Goal: Task Accomplishment & Management: Manage account settings

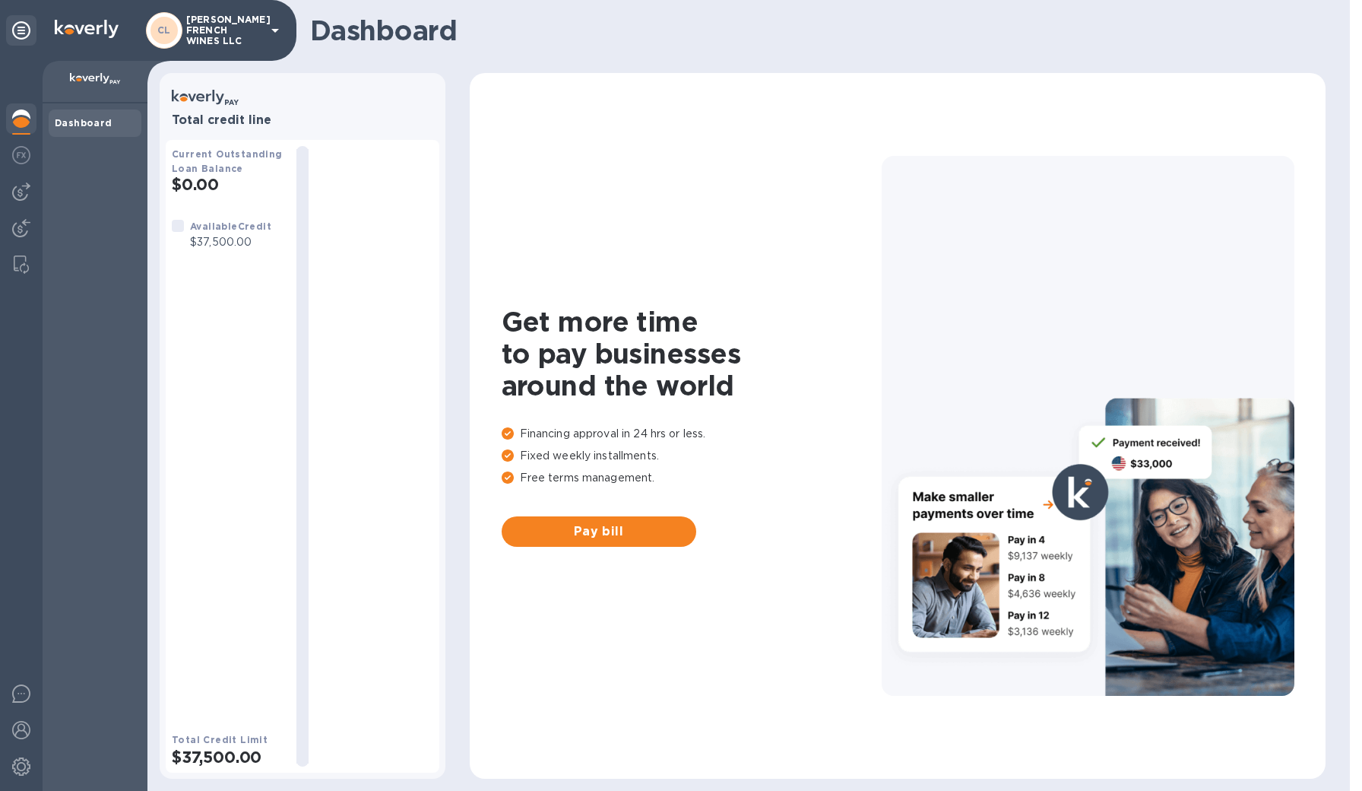
click at [221, 32] on p "[PERSON_NAME] FRENCH WINES LLC" at bounding box center [224, 30] width 76 height 32
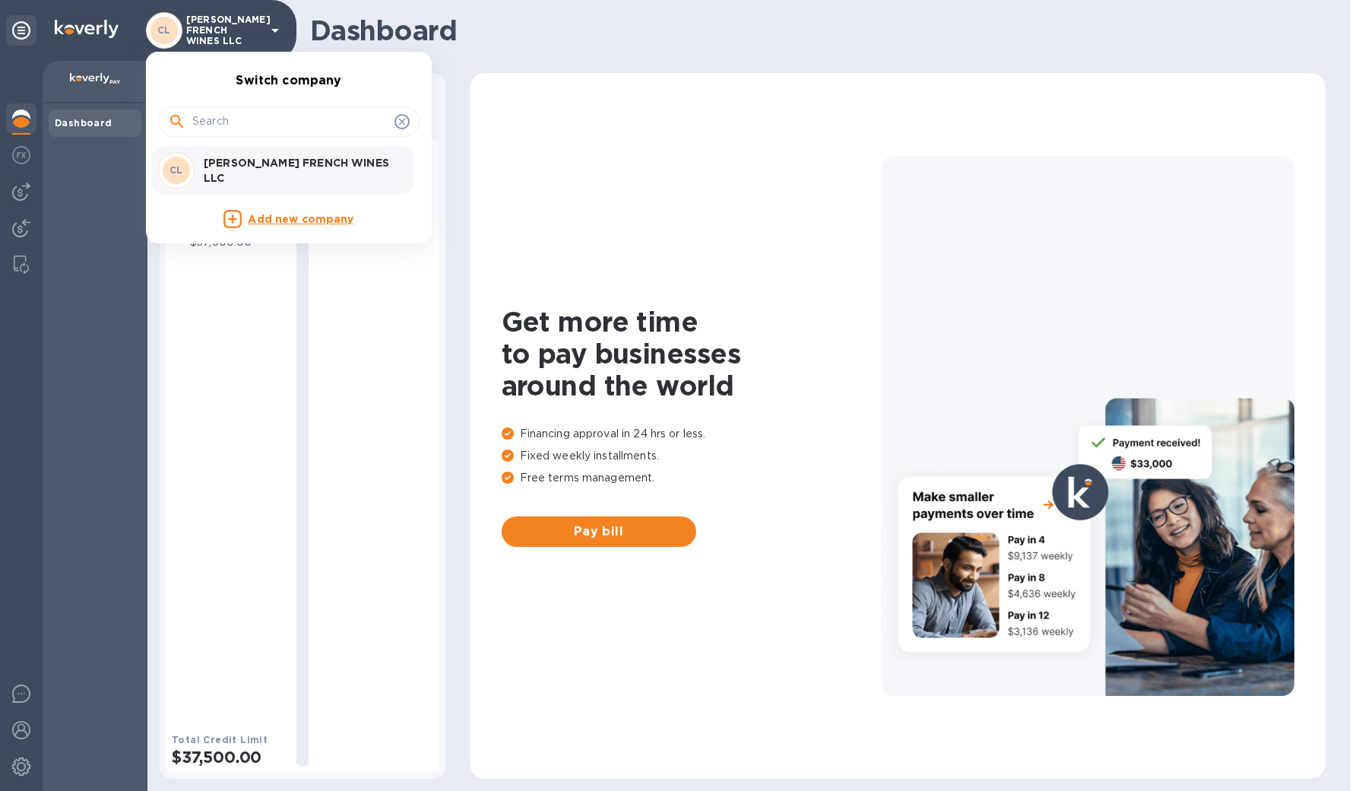
click at [14, 731] on div at bounding box center [681, 395] width 1362 height 791
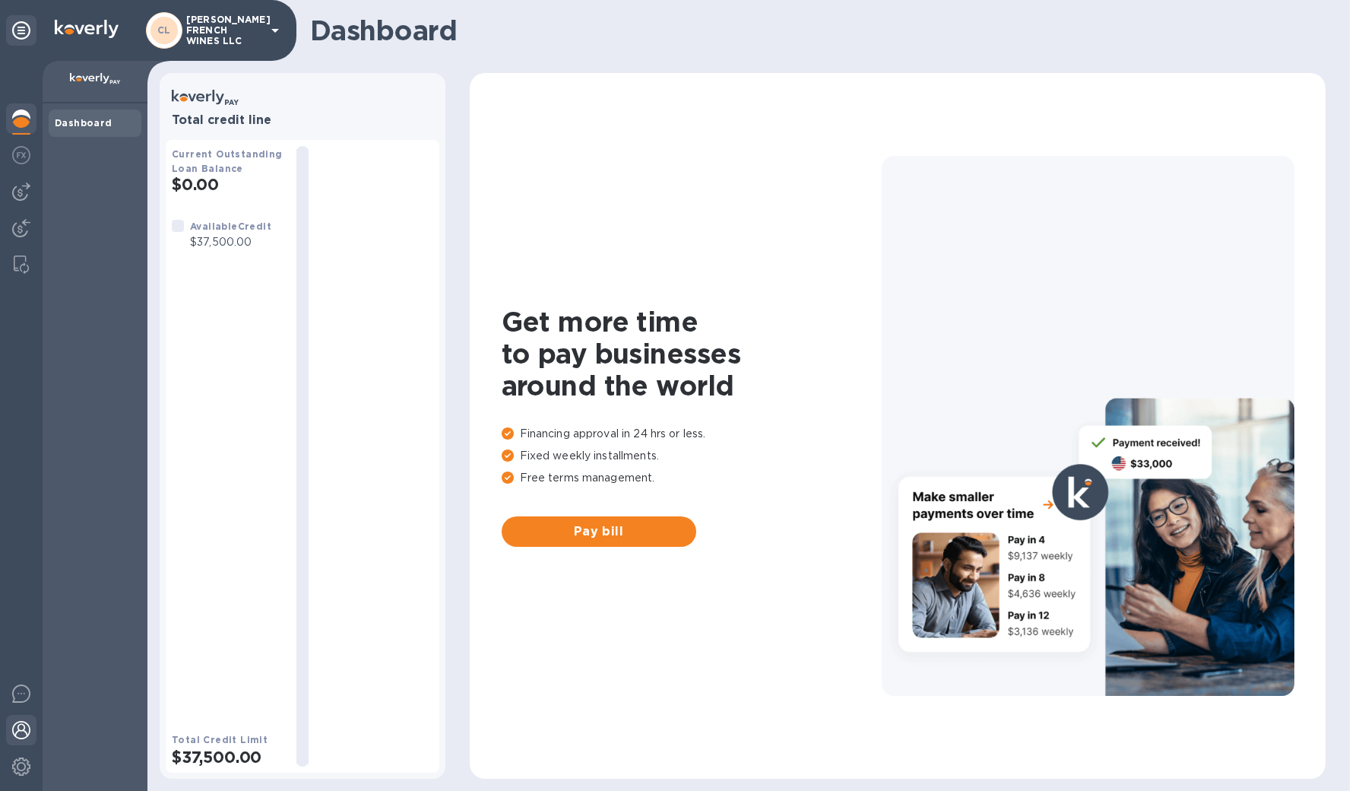
click at [19, 740] on div at bounding box center [21, 731] width 30 height 33
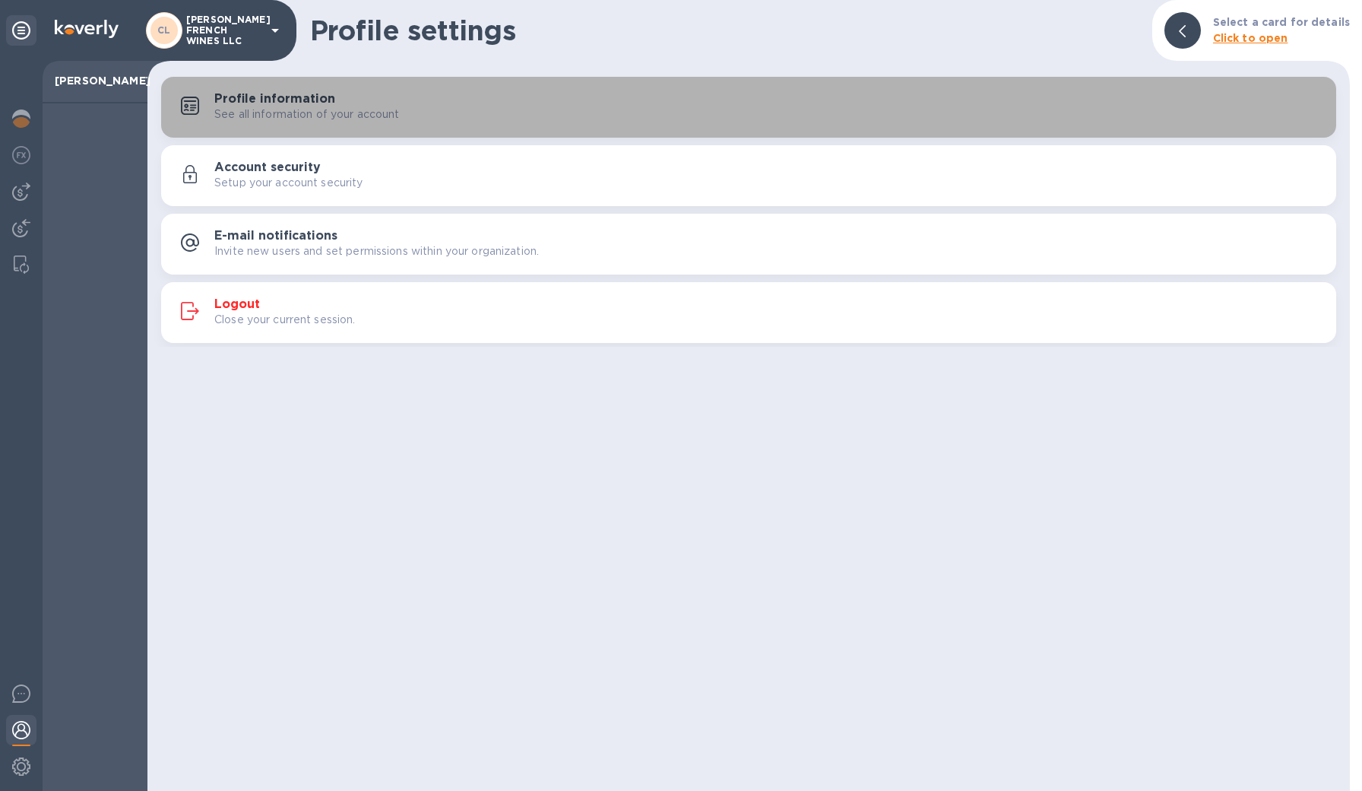
click at [293, 108] on p "See all information of your account" at bounding box center [306, 114] width 185 height 16
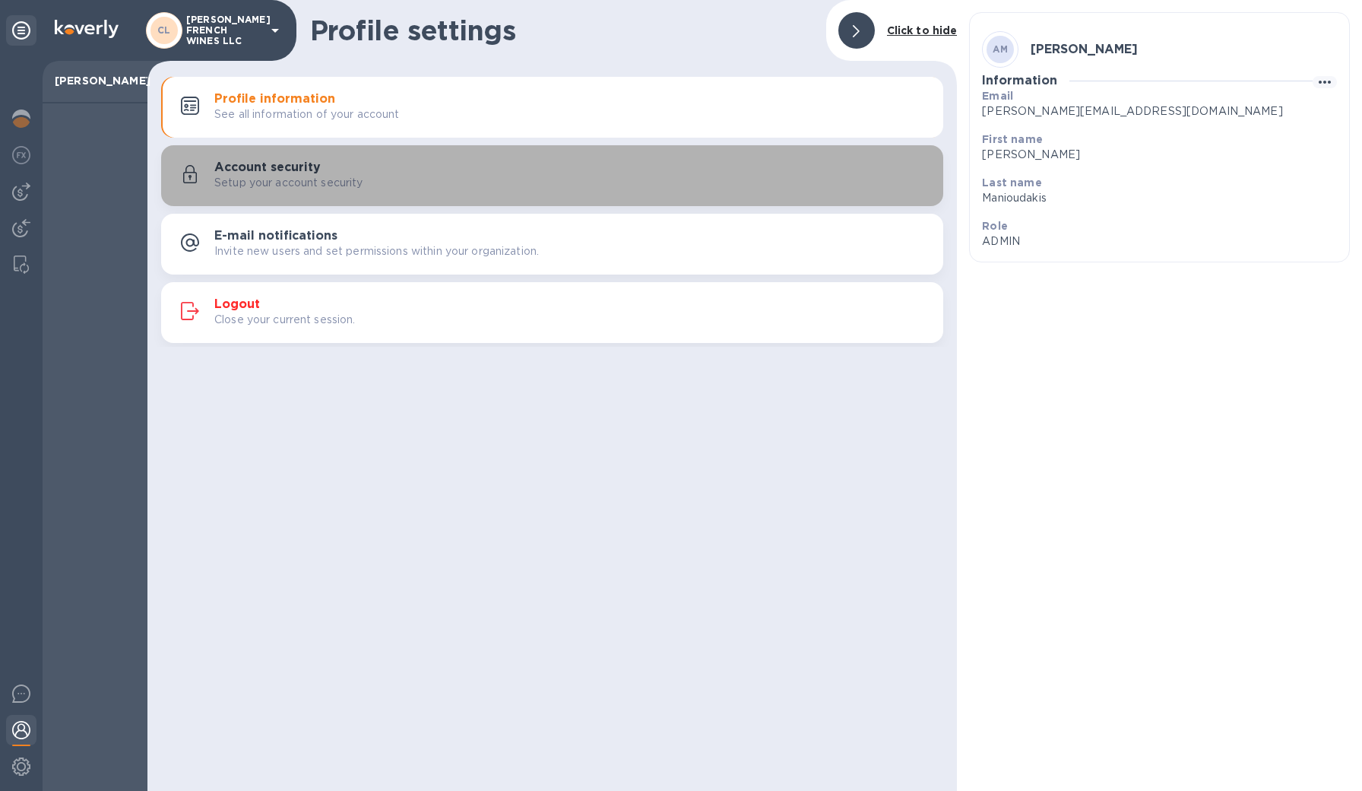
click at [271, 166] on h3 "Account security" at bounding box center [267, 167] width 106 height 14
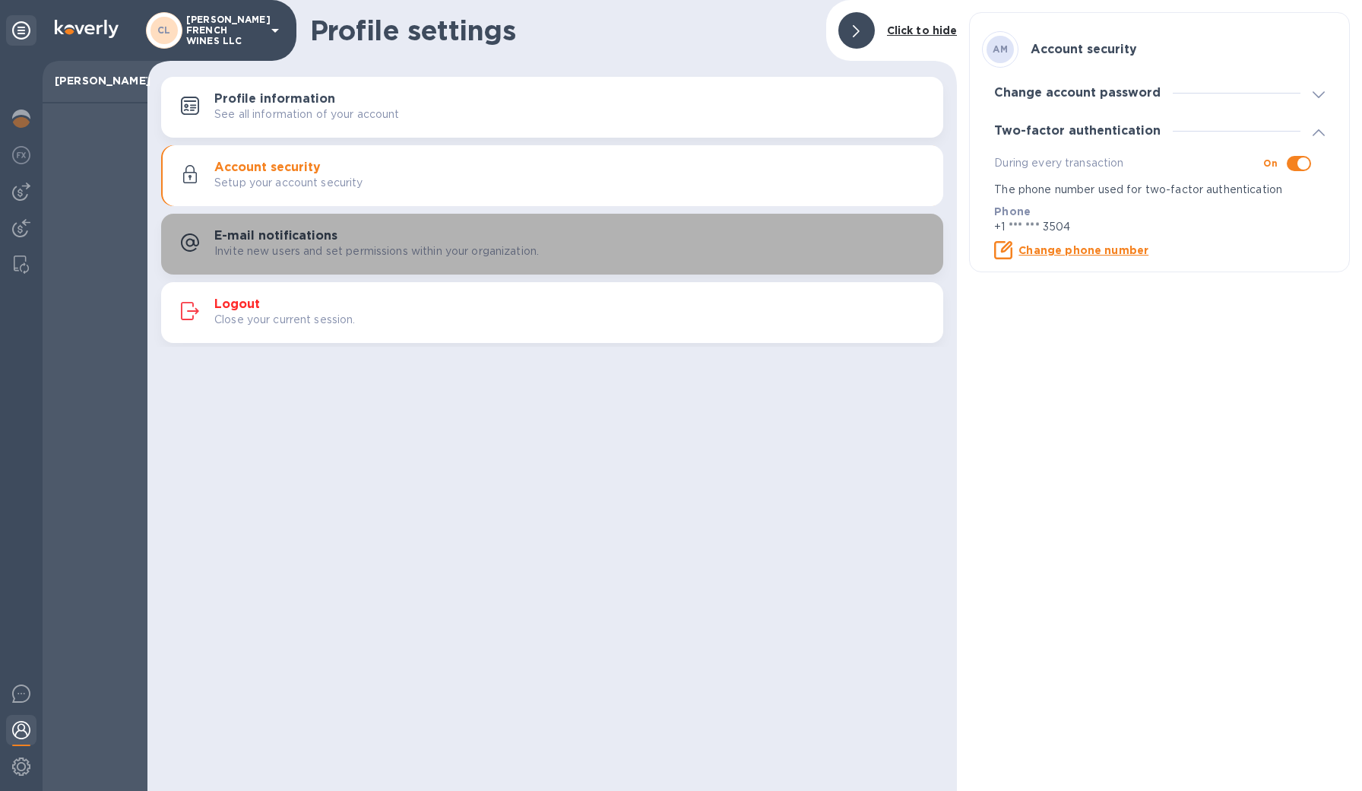
click at [263, 229] on h3 "E-mail notifications" at bounding box center [275, 236] width 123 height 14
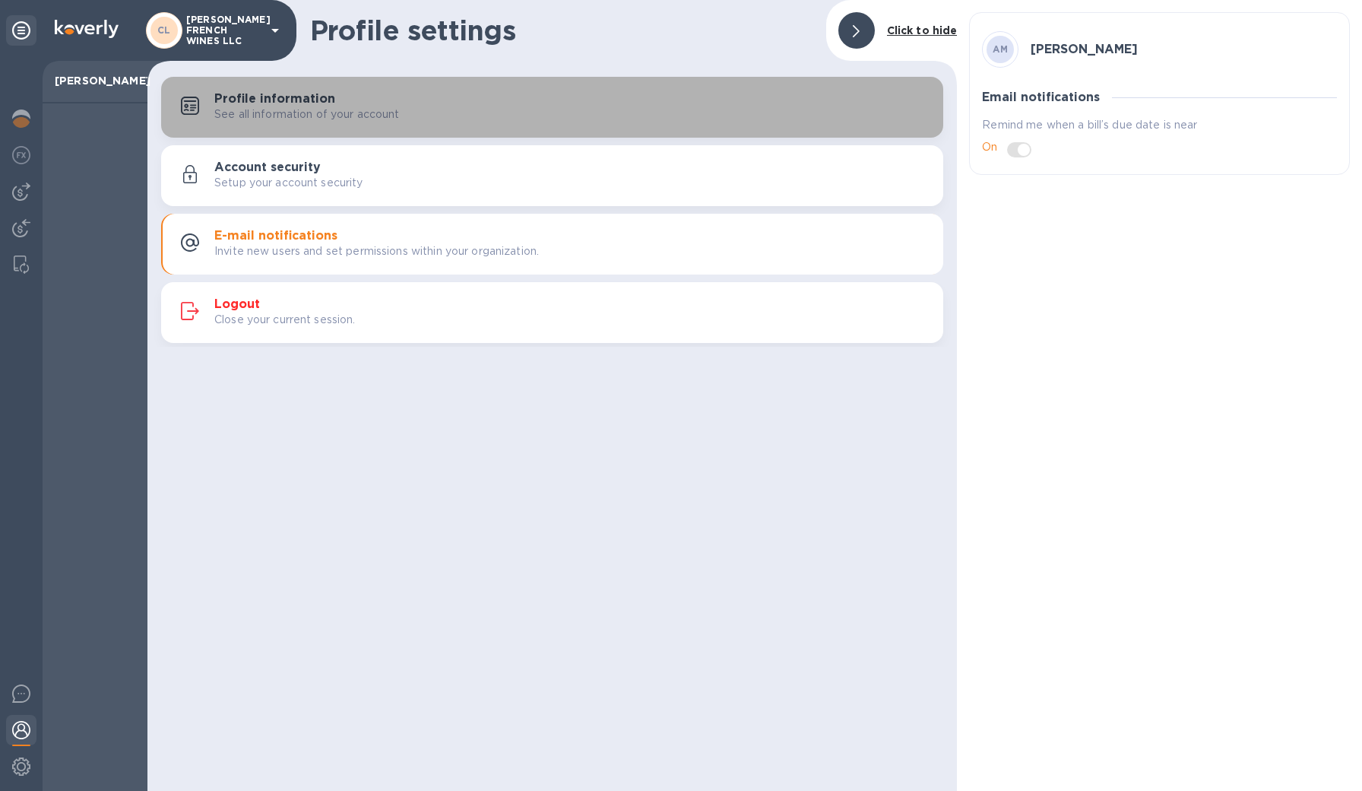
click at [278, 101] on h3 "Profile information" at bounding box center [274, 99] width 121 height 14
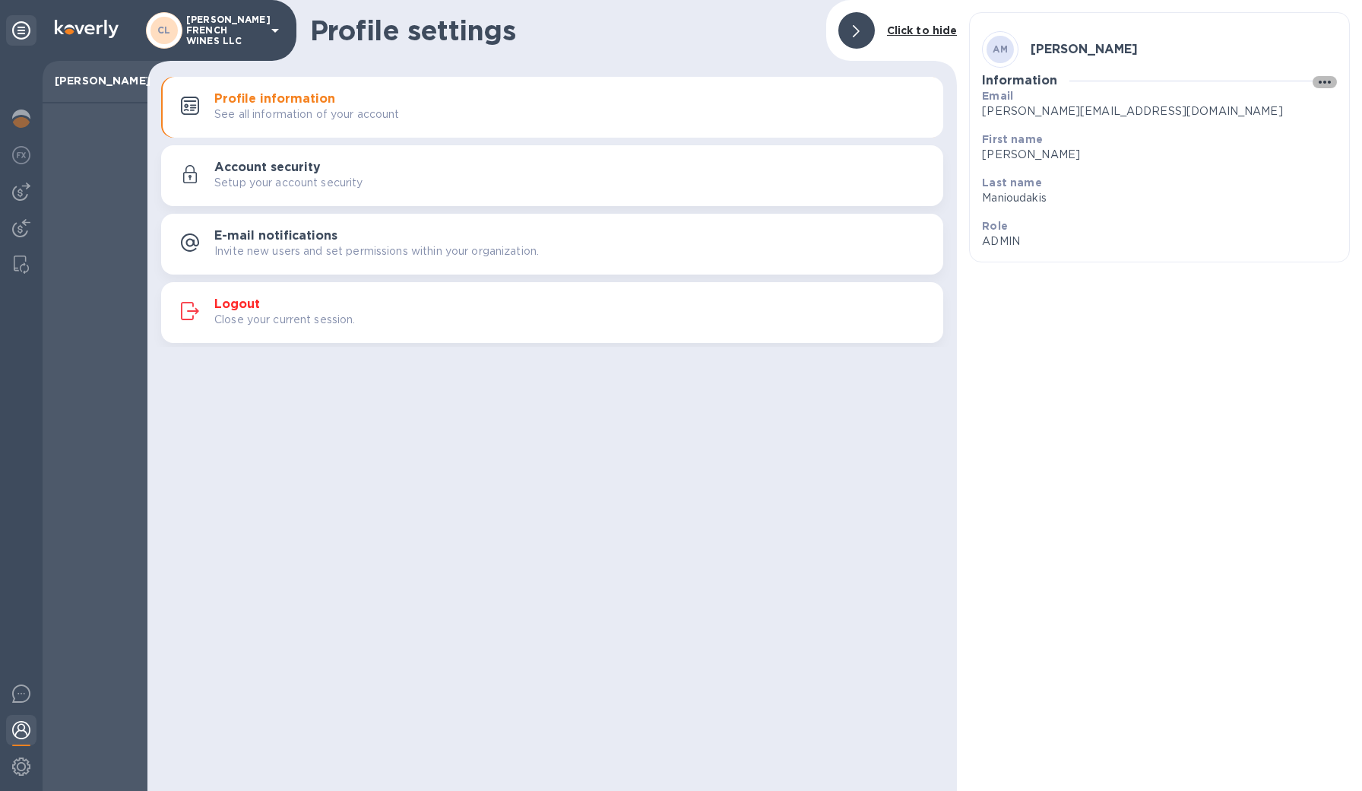
click at [1328, 83] on icon "button" at bounding box center [1325, 82] width 18 height 18
click at [1320, 109] on p "Edit" at bounding box center [1322, 112] width 24 height 15
click at [1179, 329] on span "Cancel" at bounding box center [1187, 324] width 45 height 18
click at [857, 35] on div at bounding box center [856, 30] width 36 height 36
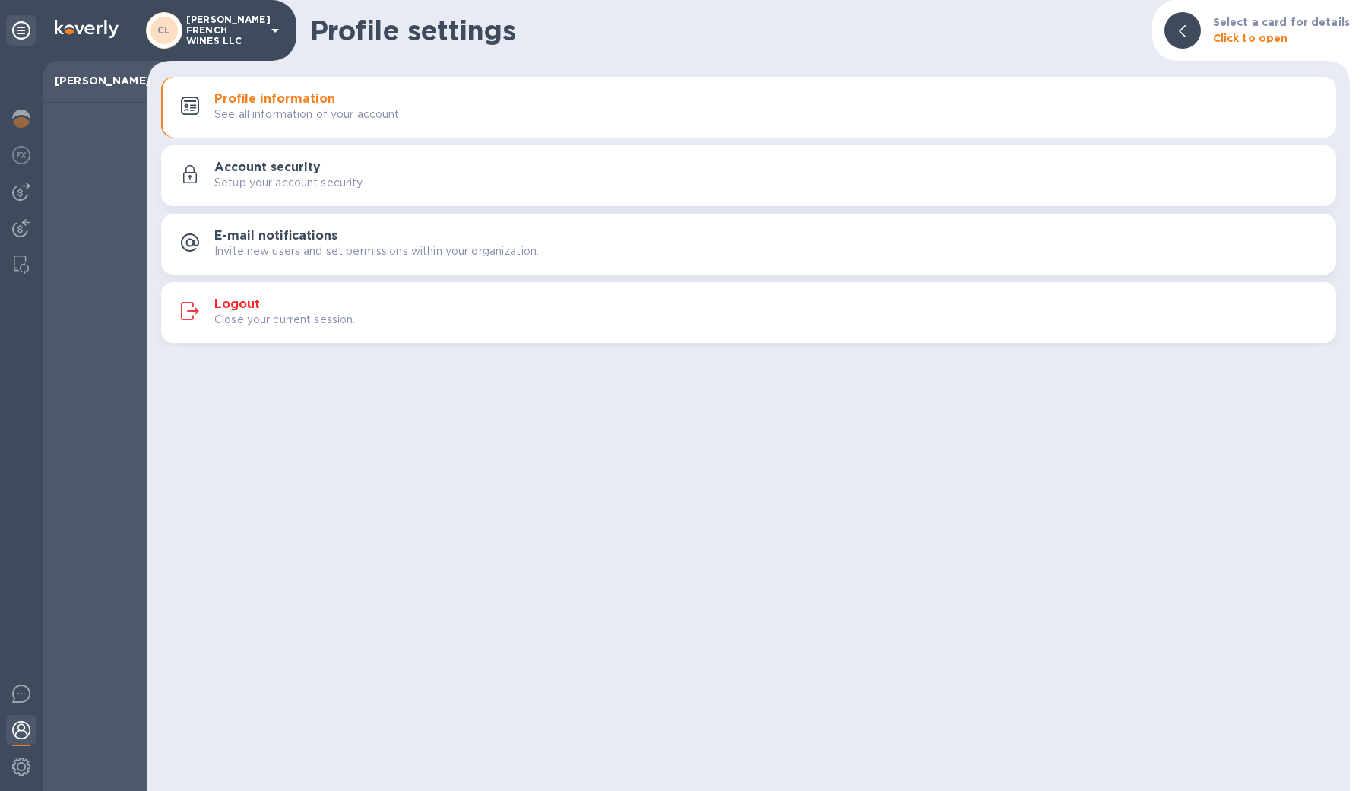
click at [300, 243] on p "Invite new users and set permissions within your organization." at bounding box center [376, 251] width 325 height 16
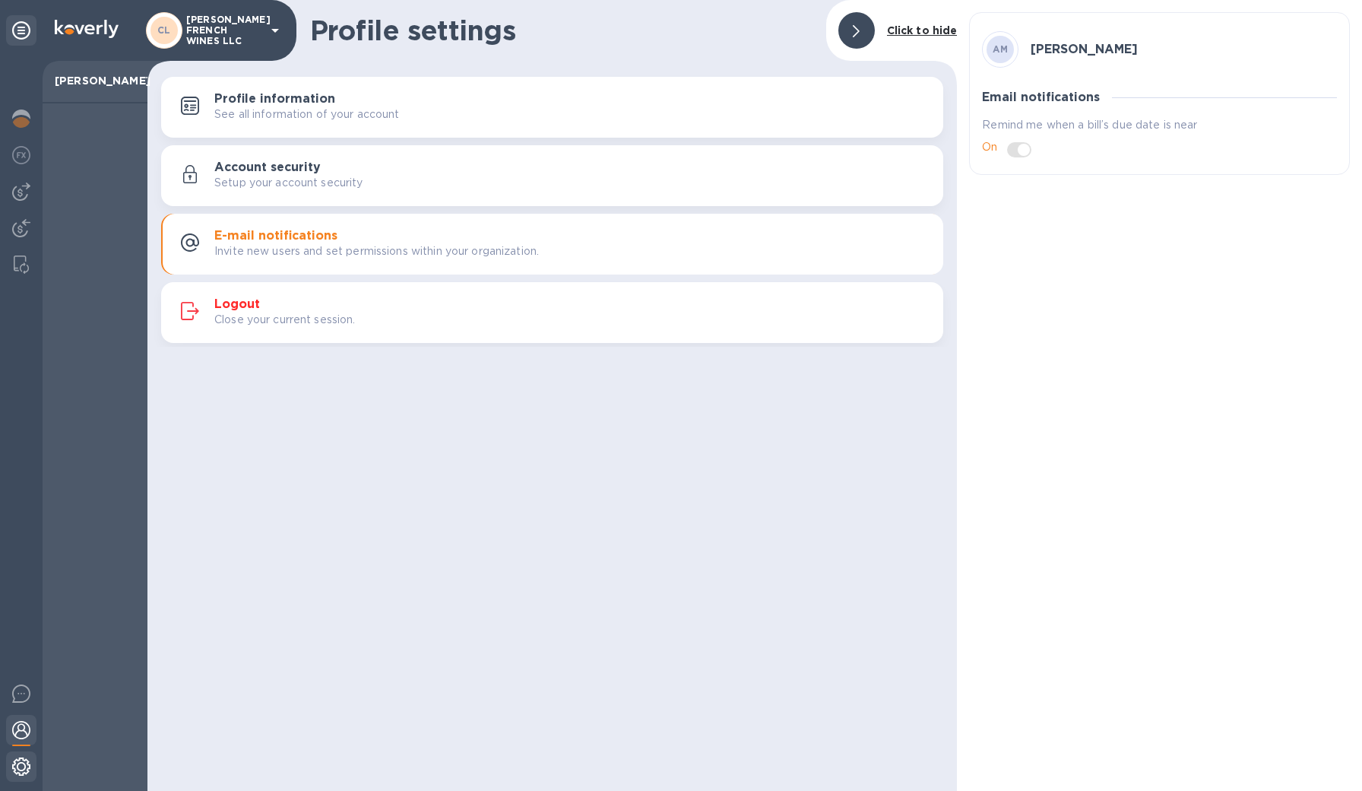
click at [24, 759] on img at bounding box center [21, 766] width 18 height 18
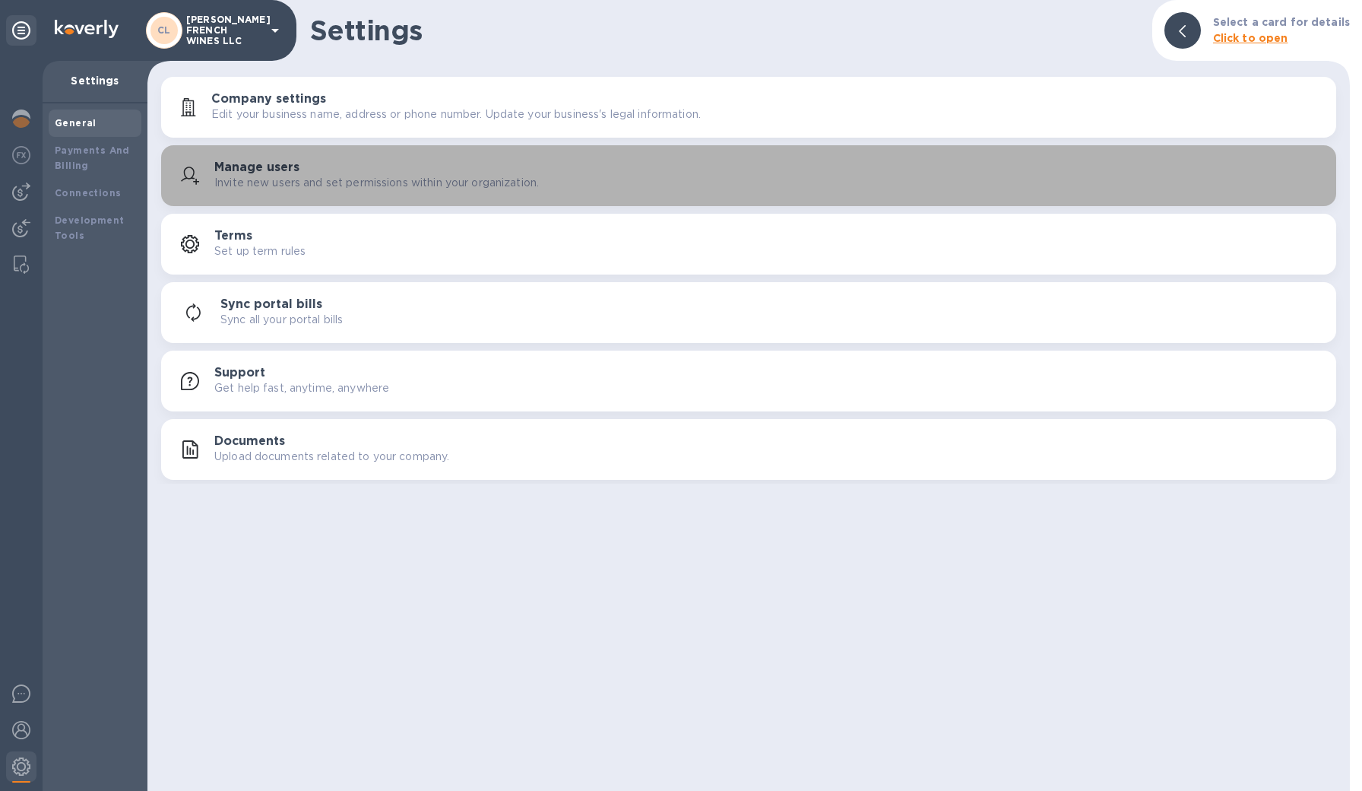
click at [287, 166] on h3 "Manage users" at bounding box center [256, 167] width 85 height 14
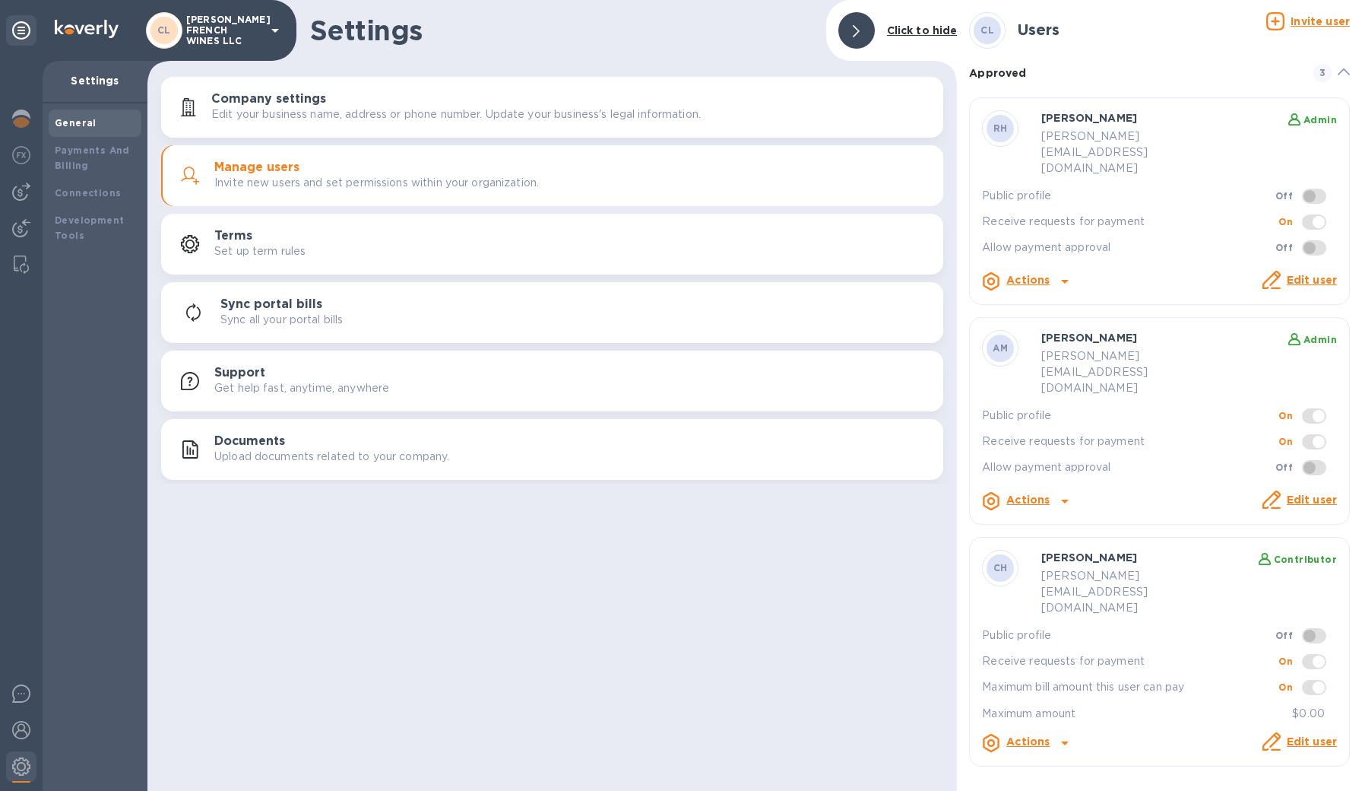
click at [1065, 272] on icon at bounding box center [1065, 281] width 18 height 18
click at [1051, 310] on b "Delete user" at bounding box center [1054, 311] width 65 height 12
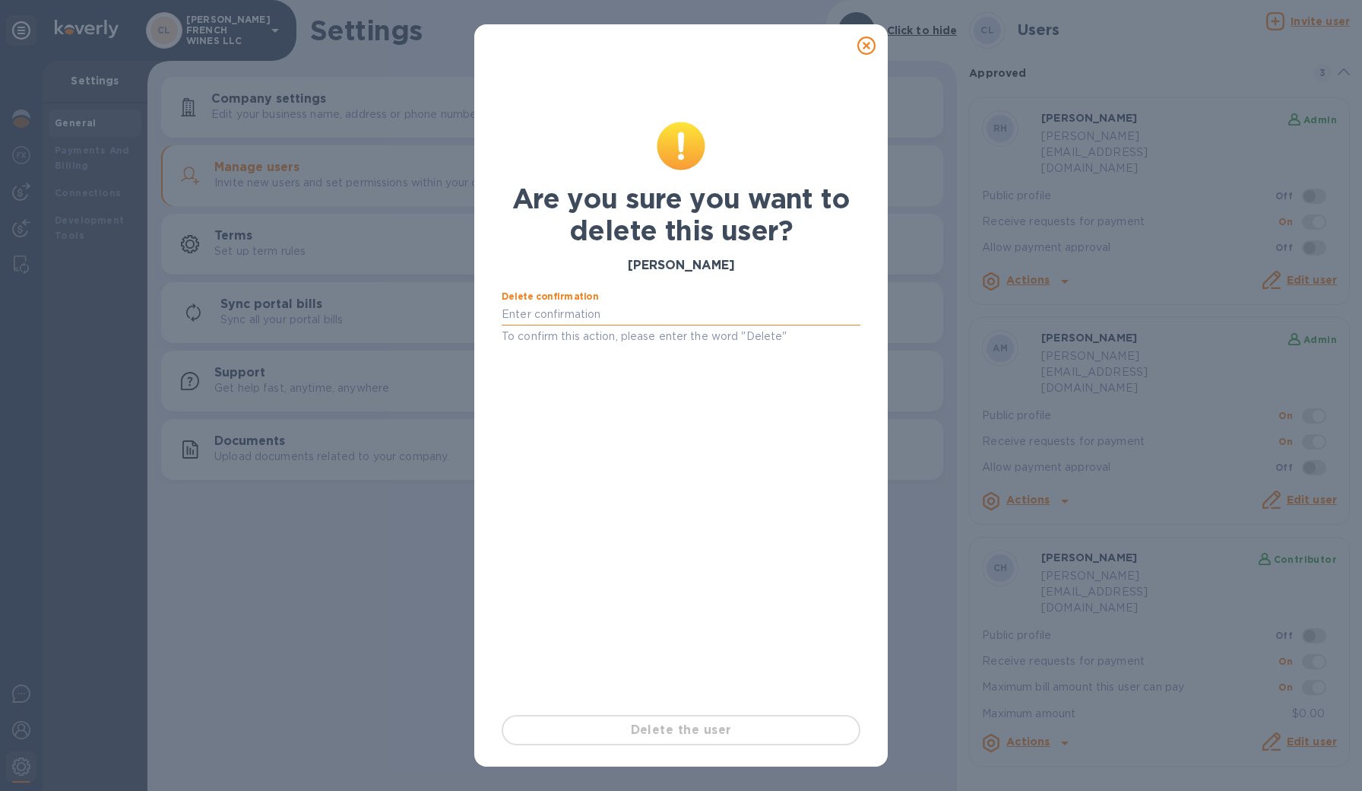
click at [553, 310] on input "text" at bounding box center [681, 314] width 359 height 23
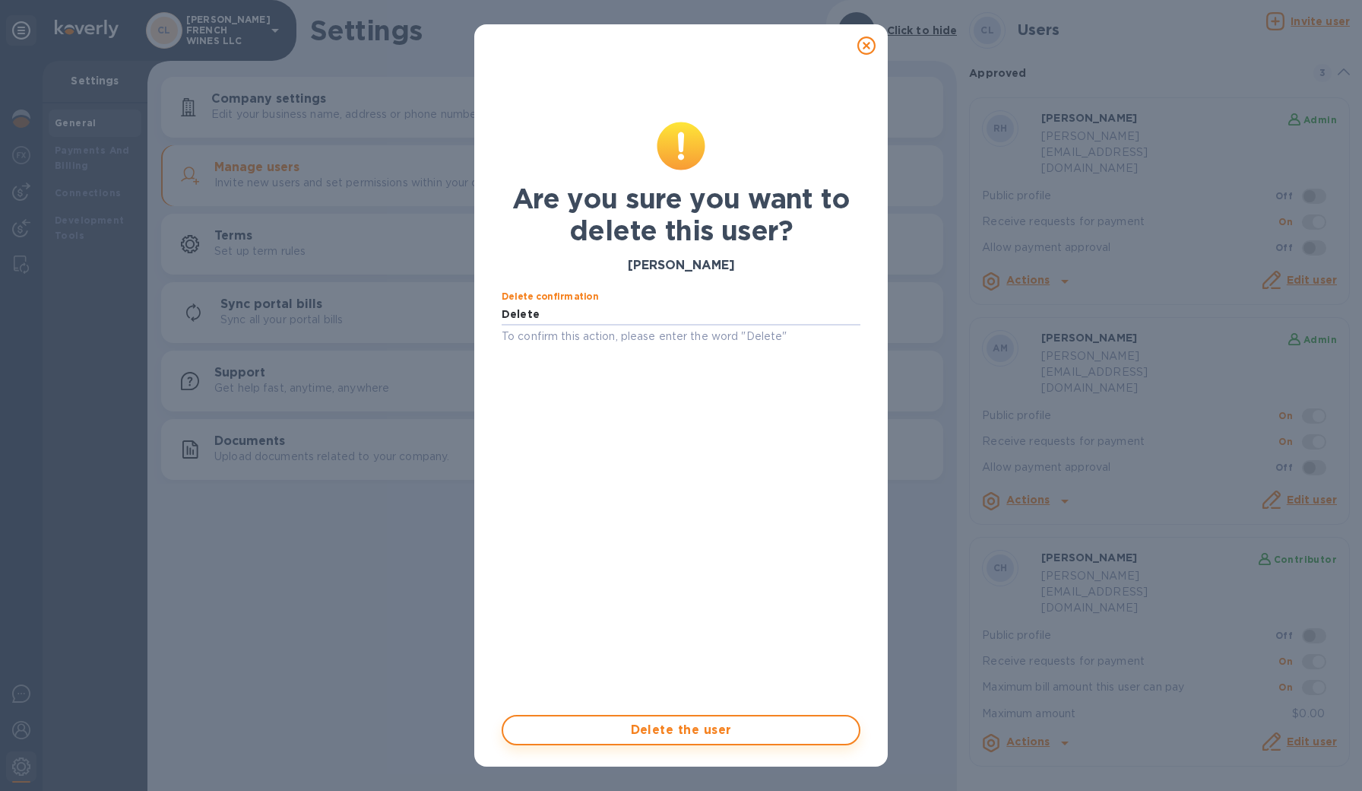
type input "Delete"
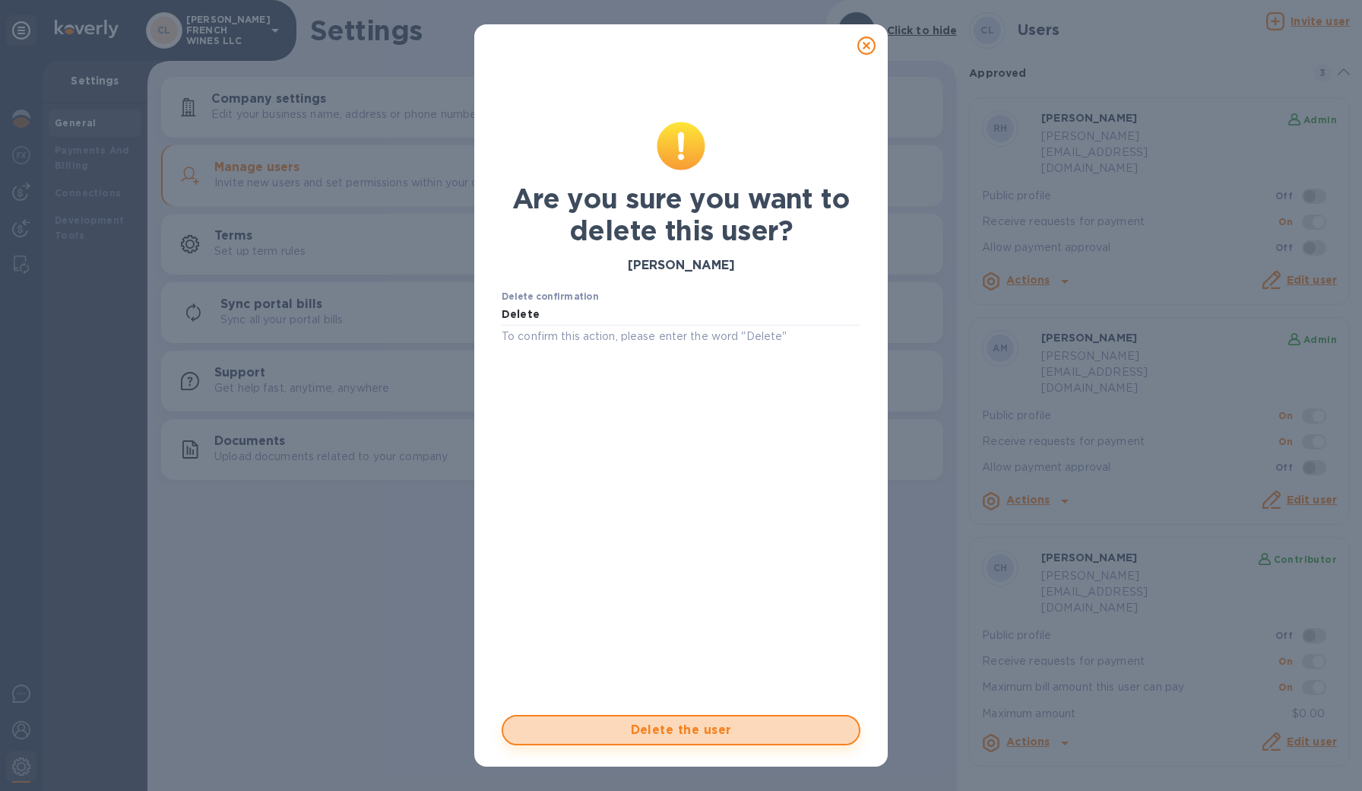
click at [616, 739] on button "Delete the user" at bounding box center [681, 730] width 359 height 30
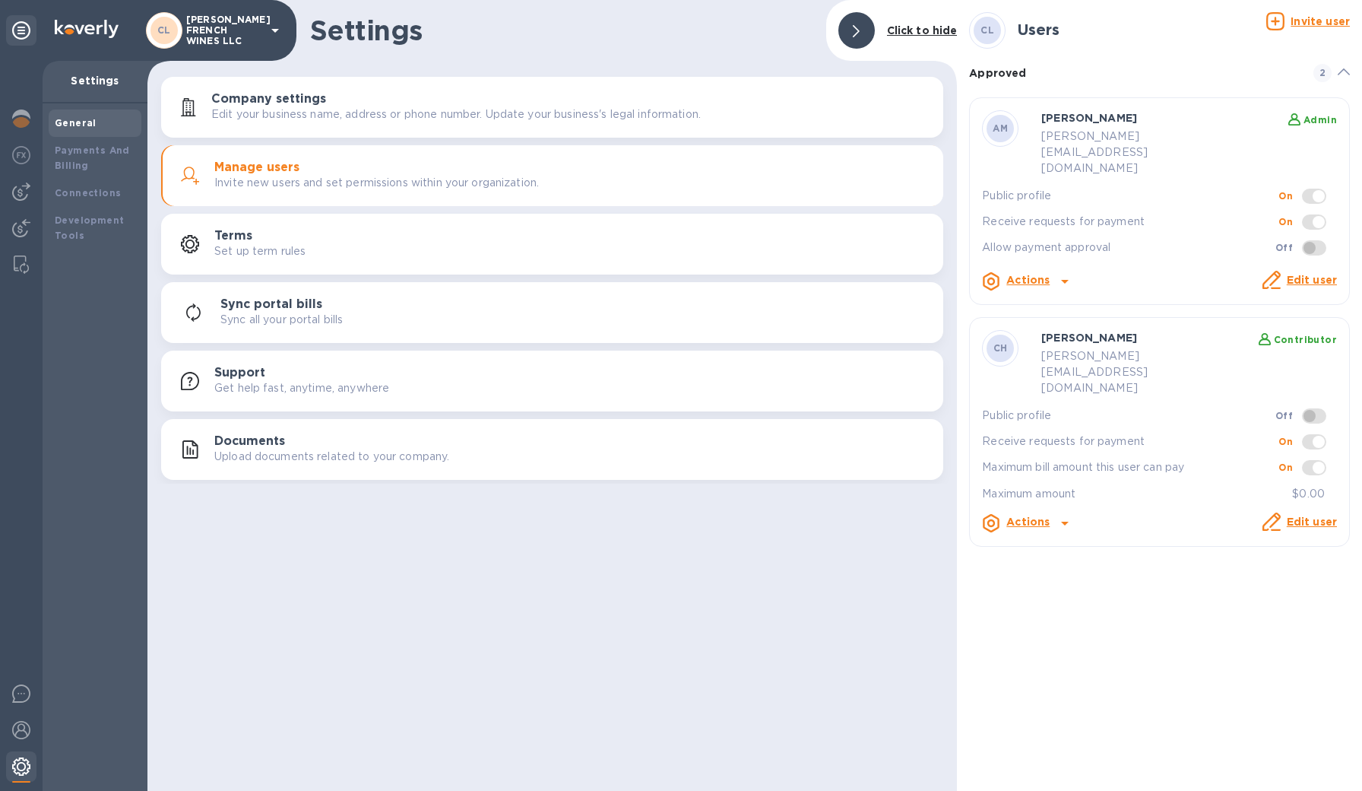
click at [27, 771] on img at bounding box center [21, 766] width 18 height 18
